Goal: Task Accomplishment & Management: Complete application form

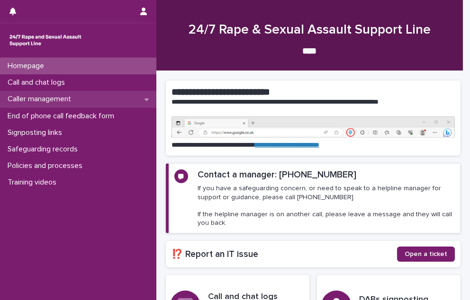
click at [31, 91] on div "Caller management" at bounding box center [78, 99] width 156 height 17
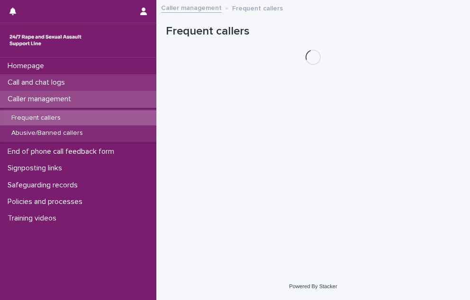
click at [27, 84] on p "Call and chat logs" at bounding box center [38, 82] width 69 height 9
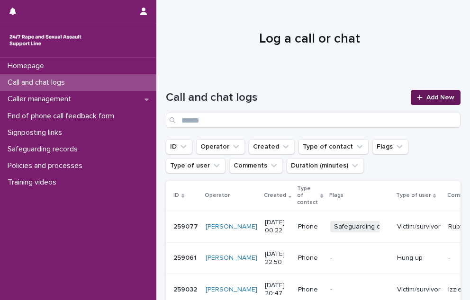
click at [419, 96] on div at bounding box center [421, 97] width 9 height 7
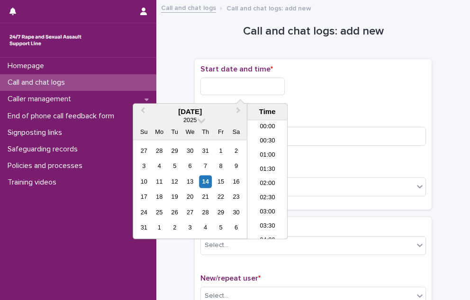
drag, startPoint x: 241, startPoint y: 91, endPoint x: 241, endPoint y: 99, distance: 7.6
click at [241, 91] on input "text" at bounding box center [242, 87] width 84 height 18
click at [274, 176] on li "16:30" at bounding box center [267, 180] width 40 height 14
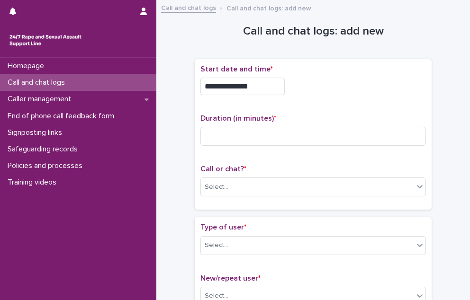
click at [278, 84] on input "**********" at bounding box center [242, 87] width 84 height 18
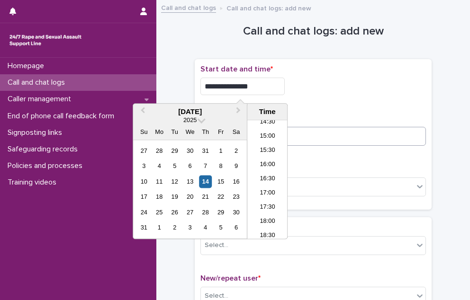
type input "**********"
drag, startPoint x: 331, startPoint y: 138, endPoint x: 325, endPoint y: 139, distance: 5.8
click at [331, 137] on input at bounding box center [312, 136] width 225 height 19
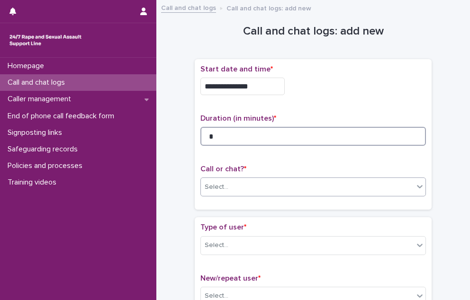
type input "*"
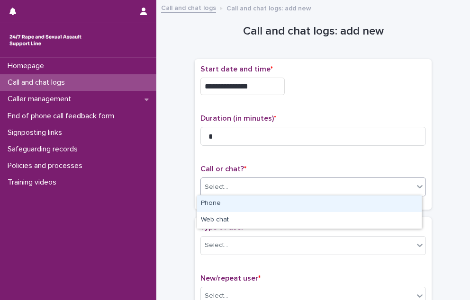
click at [271, 188] on div "Select..." at bounding box center [307, 187] width 213 height 16
click at [262, 205] on div "Phone" at bounding box center [309, 204] width 224 height 17
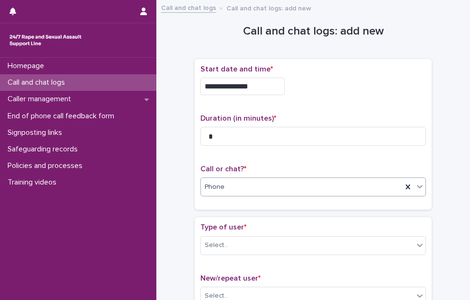
scroll to position [47, 0]
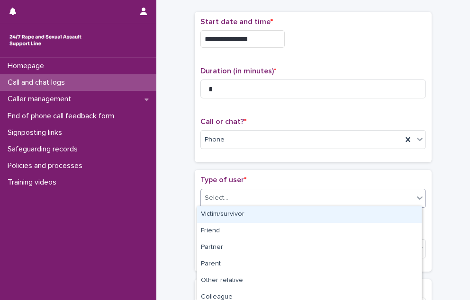
click at [248, 197] on div "Select..." at bounding box center [307, 198] width 213 height 16
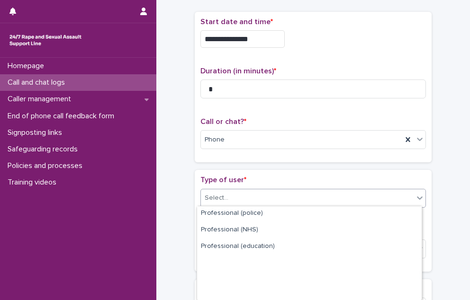
scroll to position [153, 0]
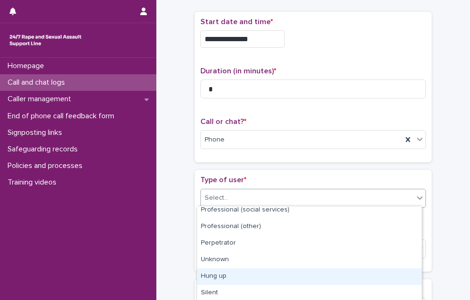
click at [237, 278] on div "Hung up" at bounding box center [309, 277] width 224 height 17
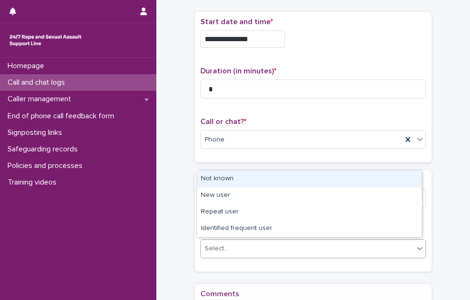
click at [233, 250] on div "Select..." at bounding box center [307, 249] width 213 height 16
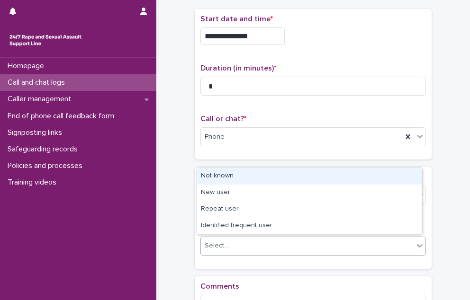
click at [241, 180] on div "Not known" at bounding box center [309, 176] width 224 height 17
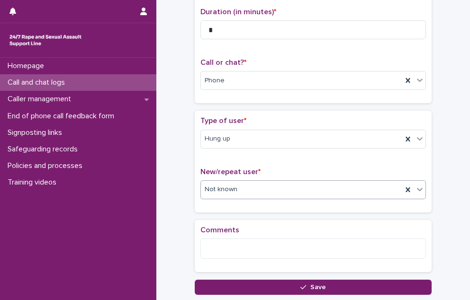
scroll to position [173, 0]
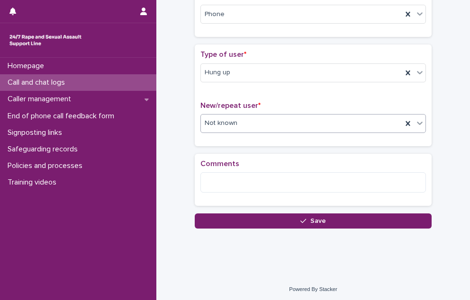
click at [239, 214] on button "Save" at bounding box center [313, 221] width 237 height 15
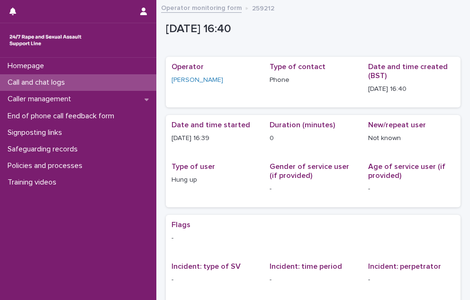
click at [136, 80] on div "Call and chat logs" at bounding box center [78, 82] width 156 height 17
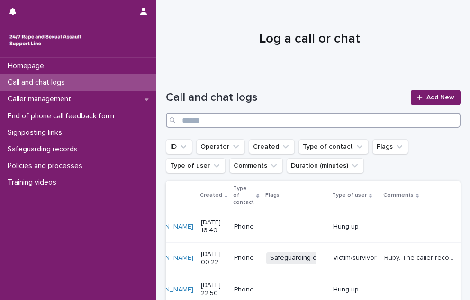
click at [330, 123] on input "Search" at bounding box center [313, 120] width 295 height 15
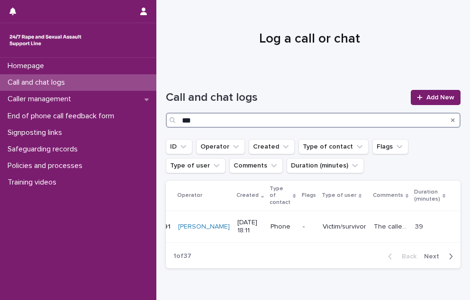
scroll to position [0, 9]
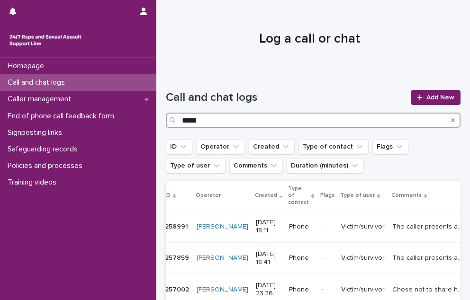
type input "*****"
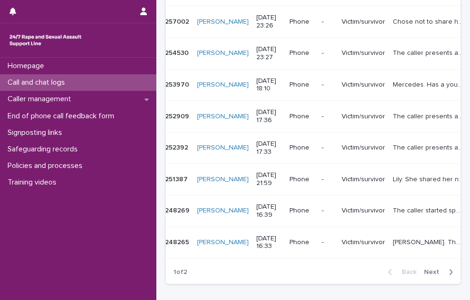
scroll to position [339, 0]
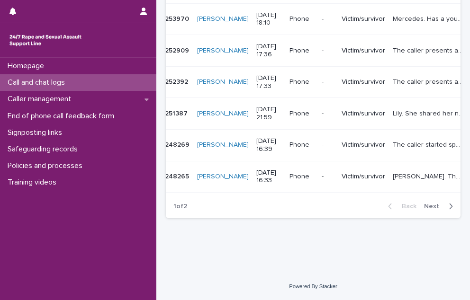
click at [445, 205] on div "button" at bounding box center [449, 206] width 8 height 9
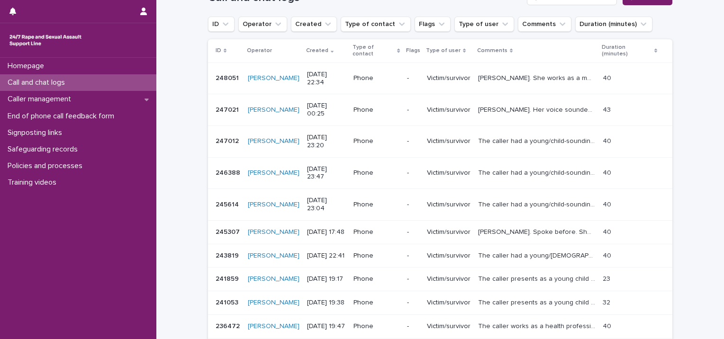
scroll to position [269, 0]
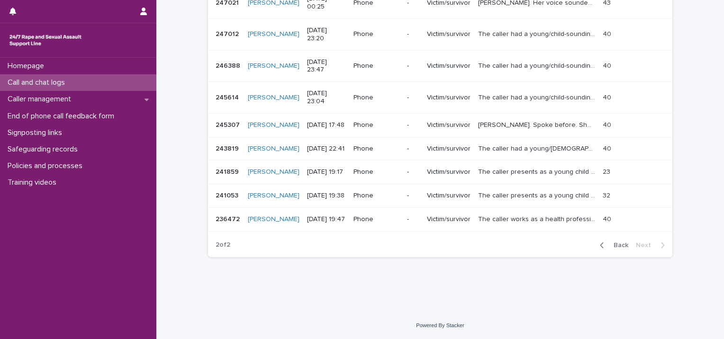
click at [469, 246] on span "Back" at bounding box center [618, 245] width 20 height 7
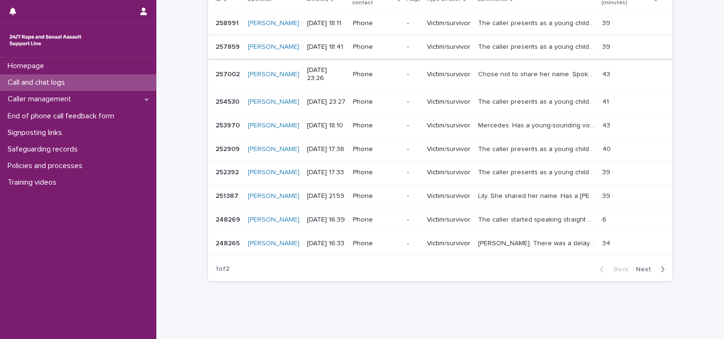
scroll to position [174, 0]
click at [469, 130] on p "Mercedes. Has a young-sounding voice. She survived sexual assault by her uncle …" at bounding box center [537, 125] width 119 height 10
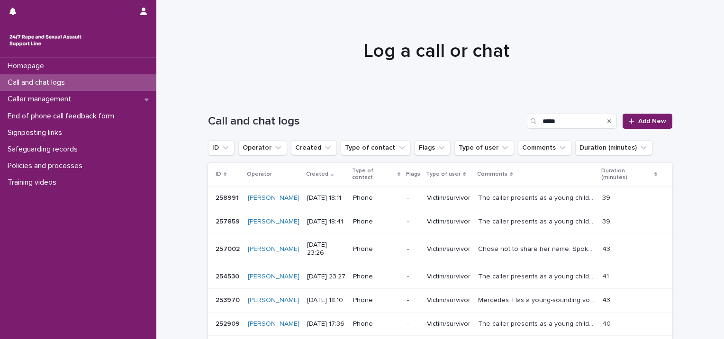
click at [48, 81] on p "Call and chat logs" at bounding box center [38, 82] width 69 height 9
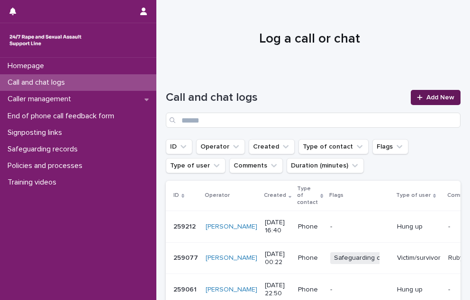
click at [439, 95] on span "Add New" at bounding box center [440, 97] width 28 height 7
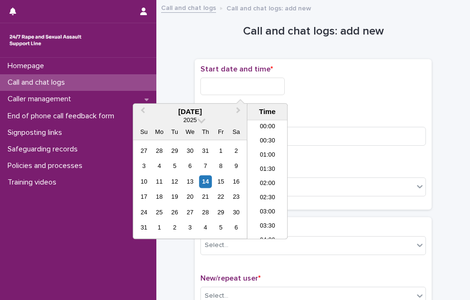
click at [247, 84] on input "text" at bounding box center [242, 87] width 84 height 18
click at [265, 173] on li "16:30" at bounding box center [267, 180] width 40 height 14
click at [261, 90] on input "**********" at bounding box center [242, 87] width 84 height 18
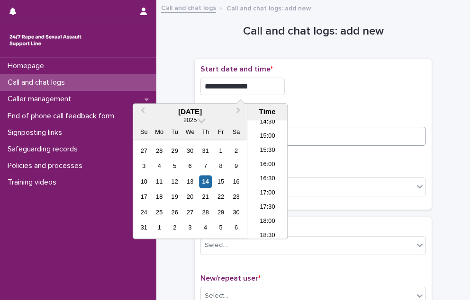
type input "**********"
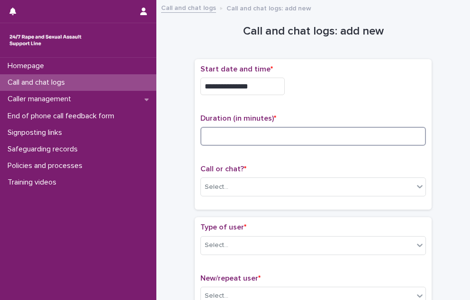
click at [372, 141] on input at bounding box center [312, 136] width 225 height 19
type input "*"
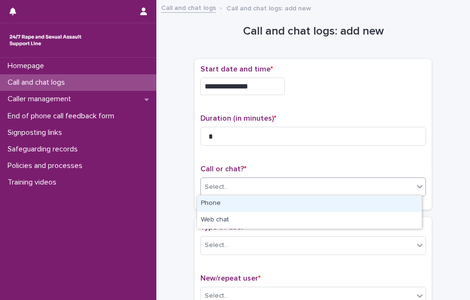
click at [357, 183] on div "Select..." at bounding box center [307, 187] width 213 height 16
click at [314, 201] on div "Phone" at bounding box center [309, 204] width 224 height 17
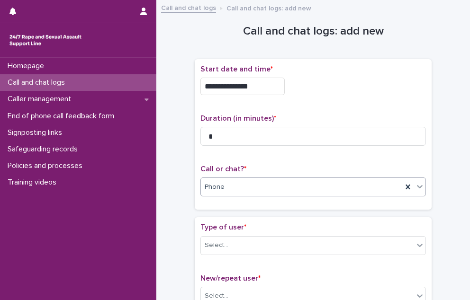
scroll to position [47, 0]
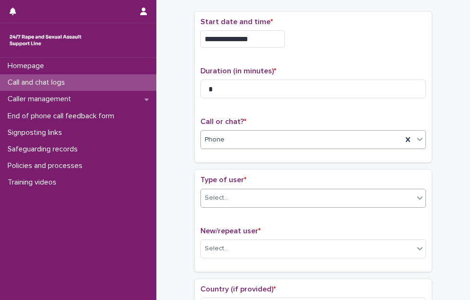
click at [301, 197] on div "Select..." at bounding box center [307, 198] width 213 height 16
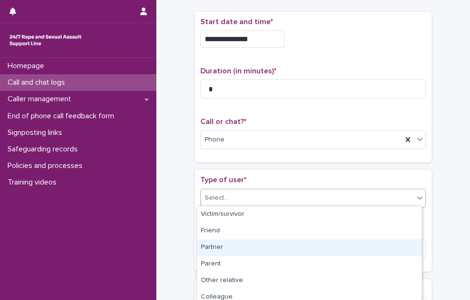
scroll to position [153, 0]
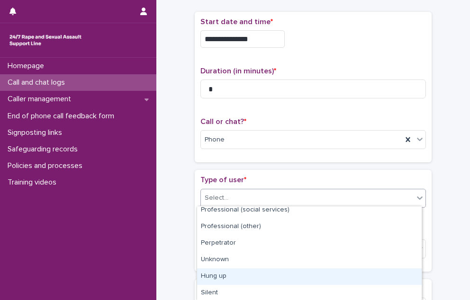
click at [261, 277] on div "Hung up" at bounding box center [309, 277] width 224 height 17
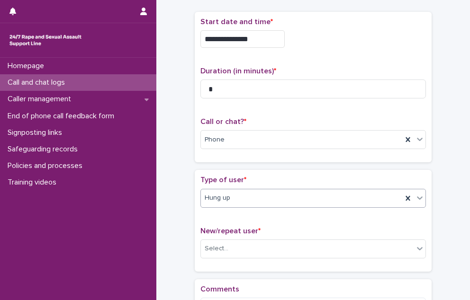
click at [271, 201] on div "Hung up" at bounding box center [301, 198] width 201 height 16
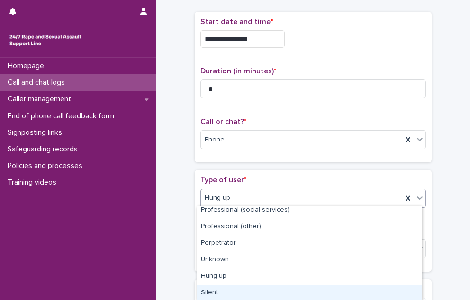
click at [268, 297] on div "Silent" at bounding box center [309, 293] width 224 height 17
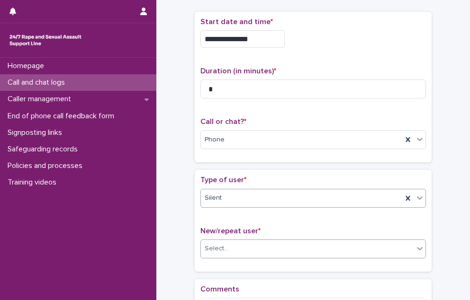
click at [260, 254] on div "Select..." at bounding box center [307, 249] width 213 height 16
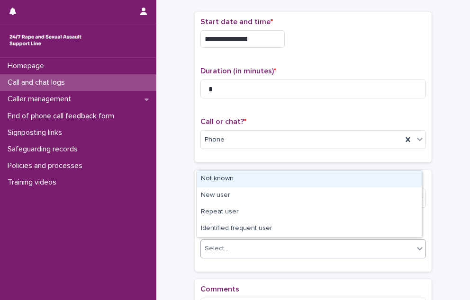
click at [245, 179] on div "Not known" at bounding box center [309, 179] width 224 height 17
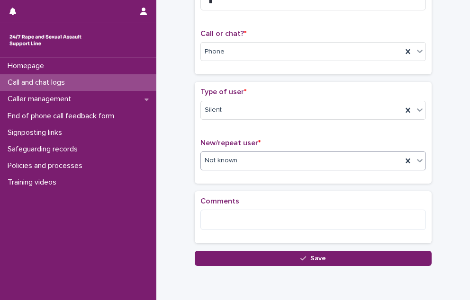
scroll to position [142, 0]
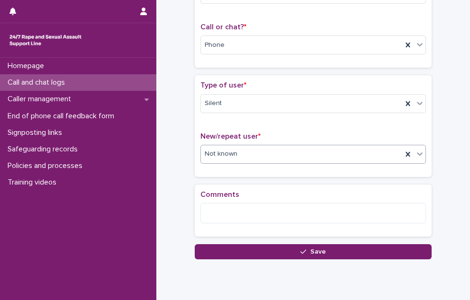
click at [225, 255] on button "Save" at bounding box center [313, 251] width 237 height 15
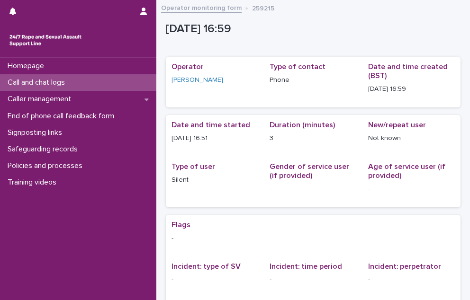
click at [94, 75] on div "Call and chat logs" at bounding box center [78, 82] width 156 height 17
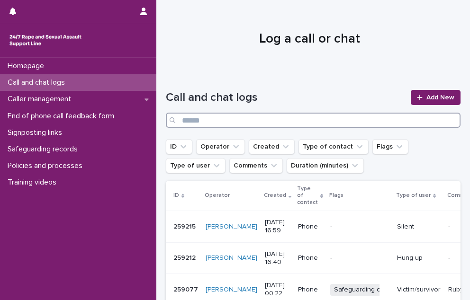
click at [332, 117] on input "Search" at bounding box center [313, 120] width 295 height 15
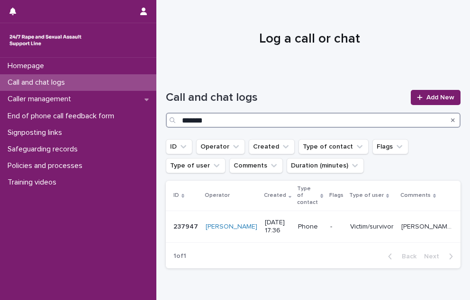
type input "*******"
